Goal: Information Seeking & Learning: Check status

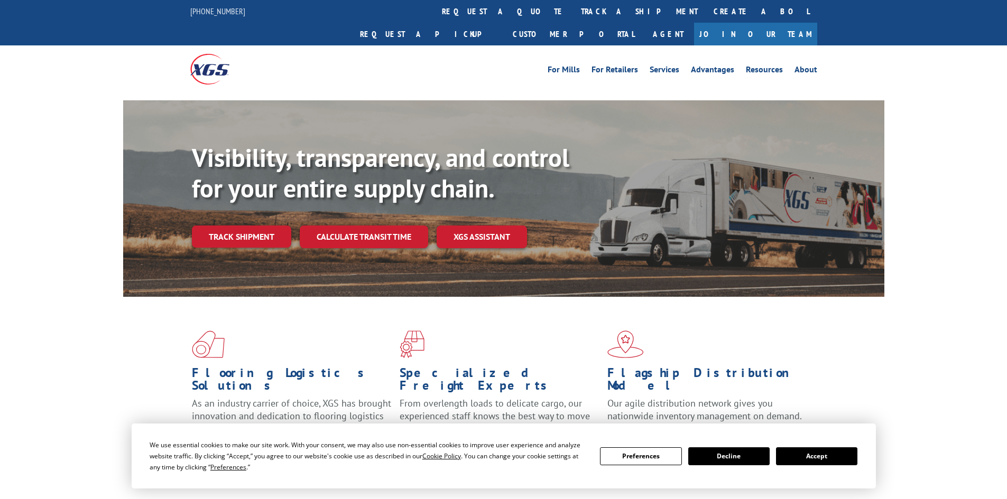
click at [269, 232] on div "Visibility, transparency, and control for your entire supply chain. Track shipm…" at bounding box center [538, 216] width 692 height 147
click at [255, 226] on link "Track shipment" at bounding box center [241, 237] width 99 height 22
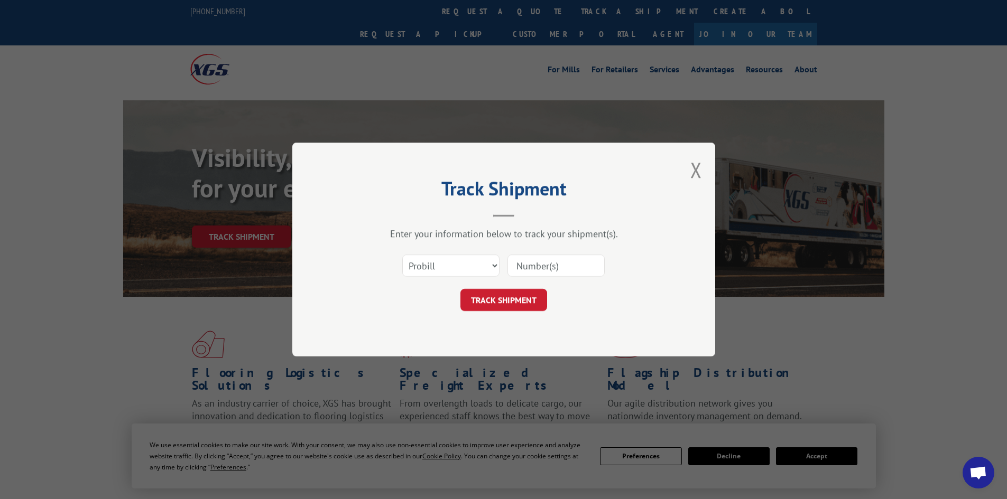
click at [524, 265] on input at bounding box center [555, 266] width 97 height 22
paste input "17261105"
type input "17261105"
click at [517, 300] on button "TRACK SHIPMENT" at bounding box center [503, 300] width 87 height 22
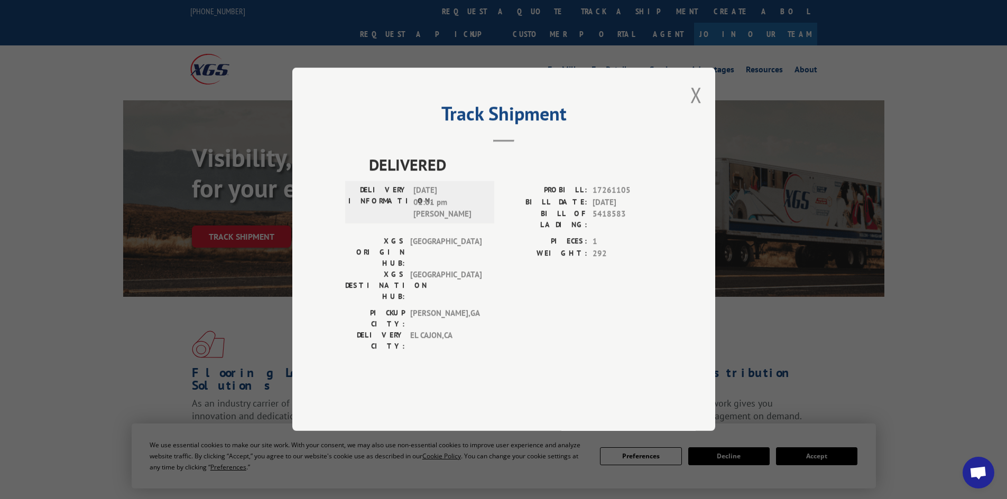
click at [610, 231] on span "5418583" at bounding box center [627, 220] width 70 height 22
copy span "5418583"
click at [696, 109] on button "Close modal" at bounding box center [696, 95] width 12 height 28
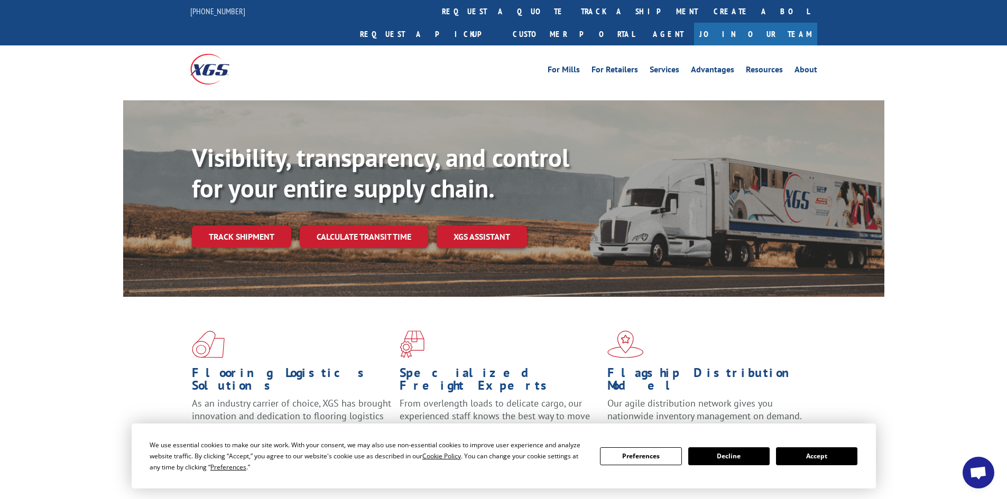
click at [719, 457] on button "Decline" at bounding box center [728, 457] width 81 height 18
